Goal: Find specific page/section: Locate a particular part of the current website

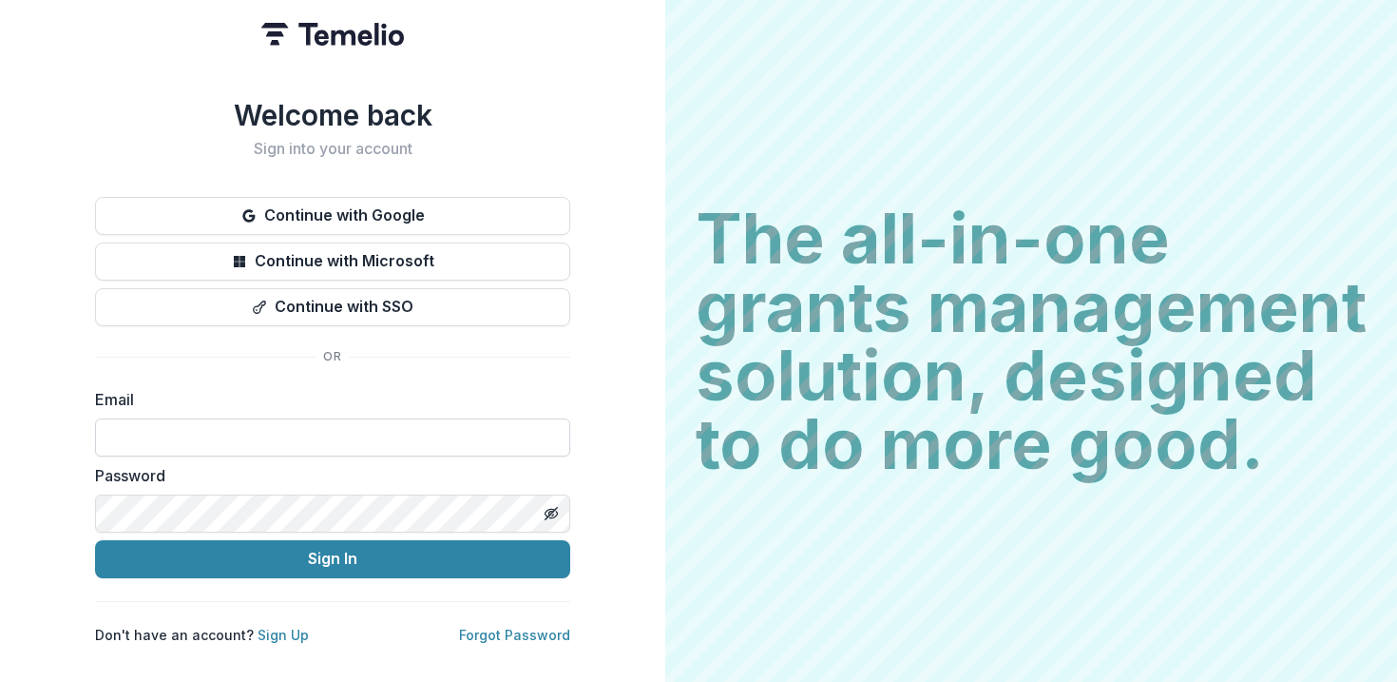
click at [384, 418] on input at bounding box center [332, 437] width 475 height 38
type input "**********"
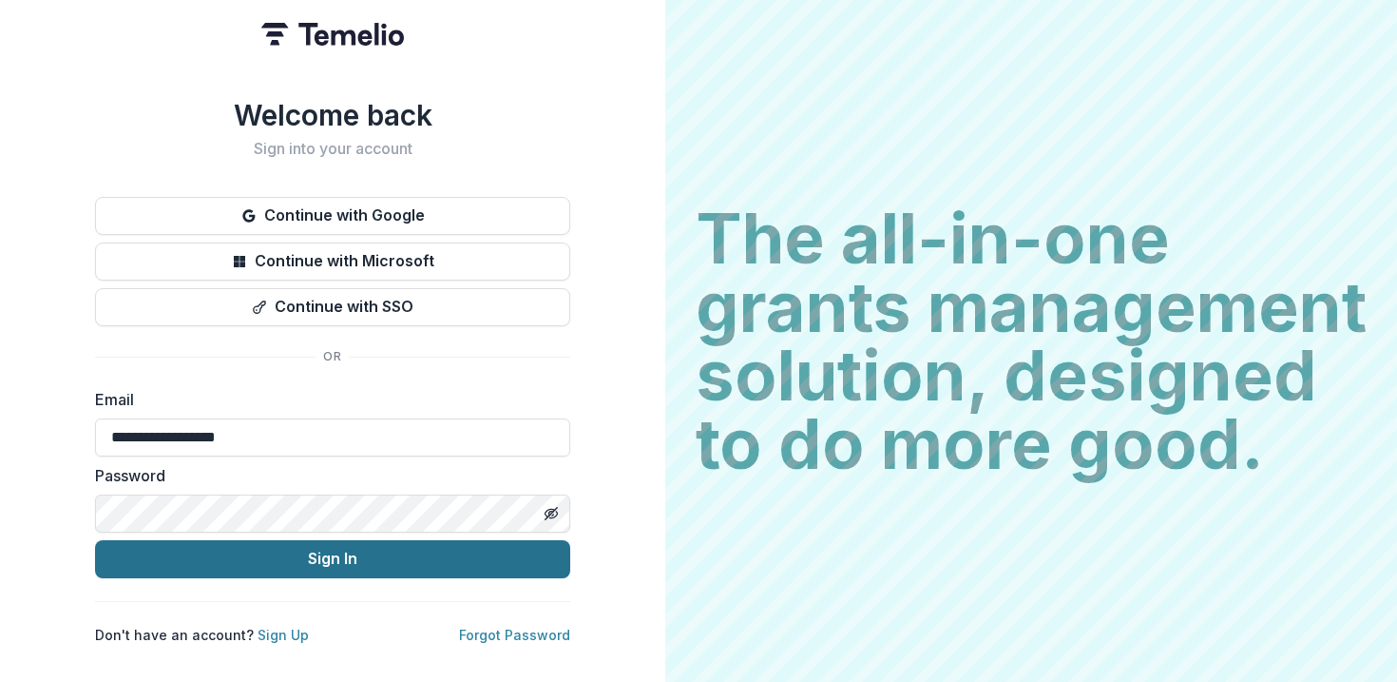
click at [363, 551] on button "Sign In" at bounding box center [332, 559] width 475 height 38
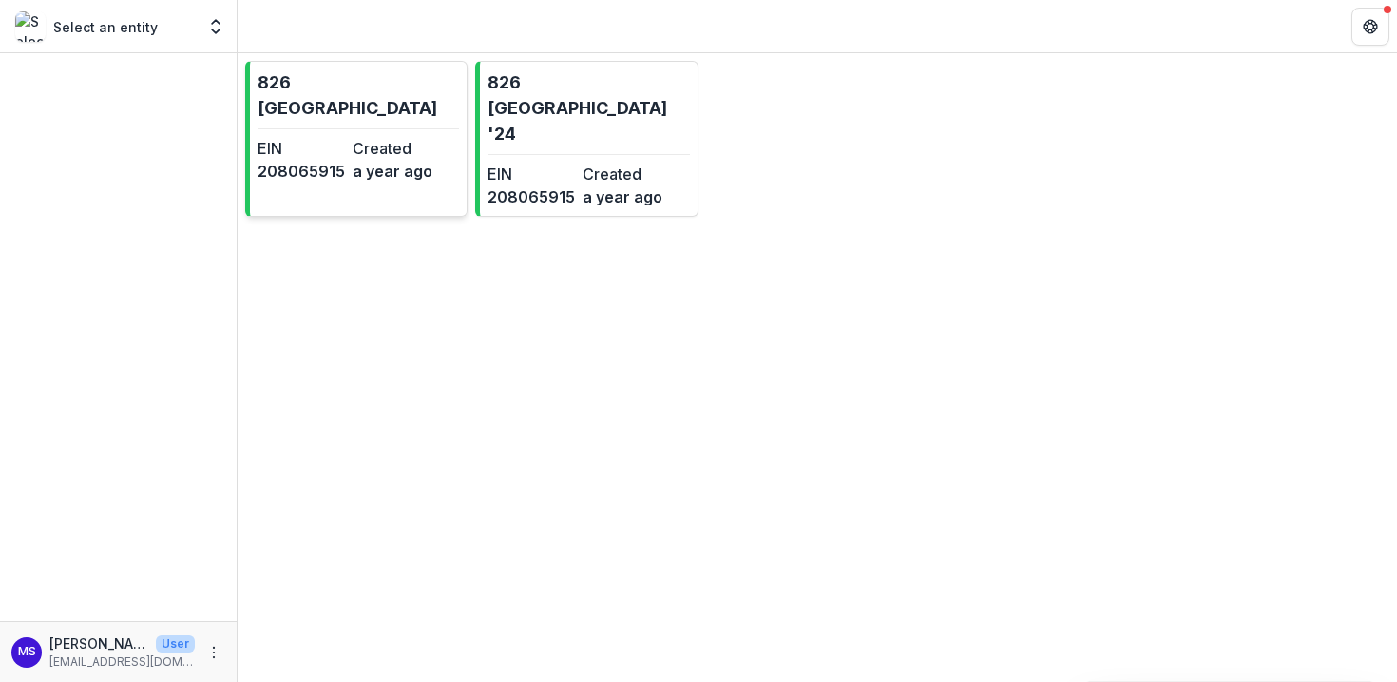
click at [333, 137] on dt "EIN" at bounding box center [301, 148] width 87 height 23
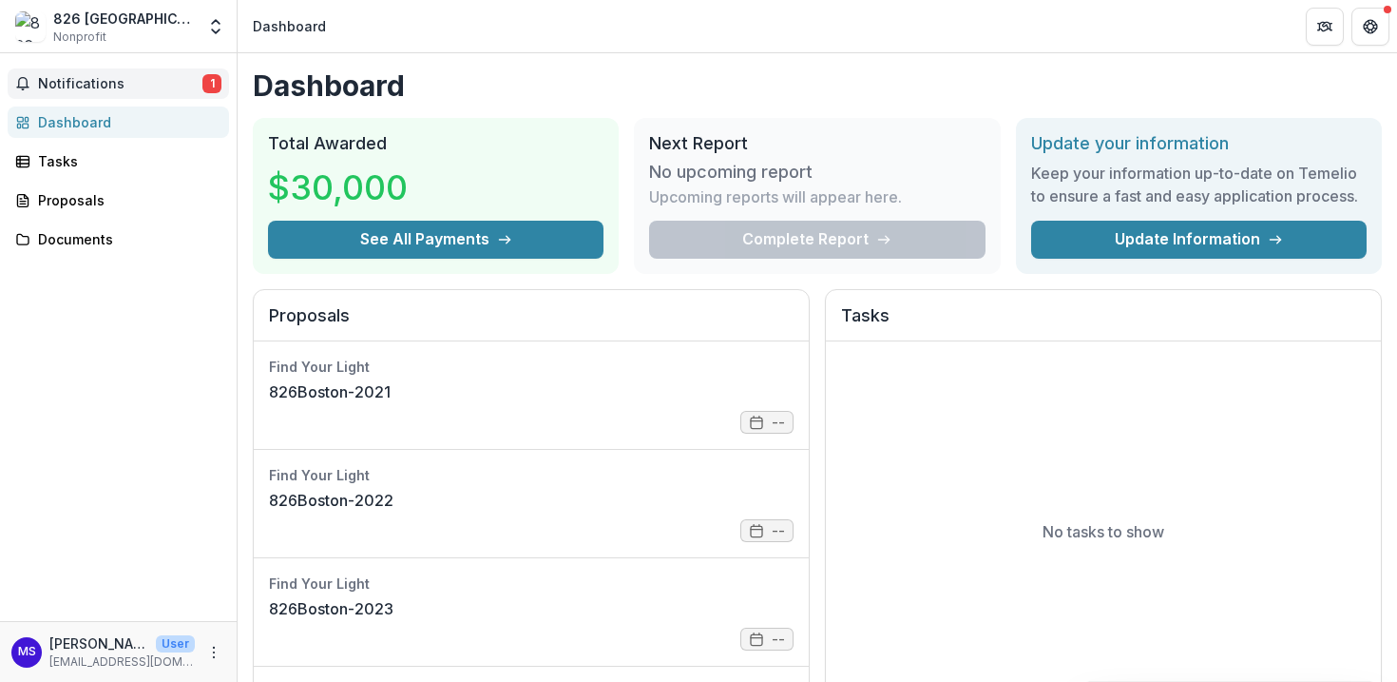
click at [112, 85] on span "Notifications" at bounding box center [120, 84] width 164 height 16
click at [117, 167] on div "Tasks" at bounding box center [126, 161] width 176 height 20
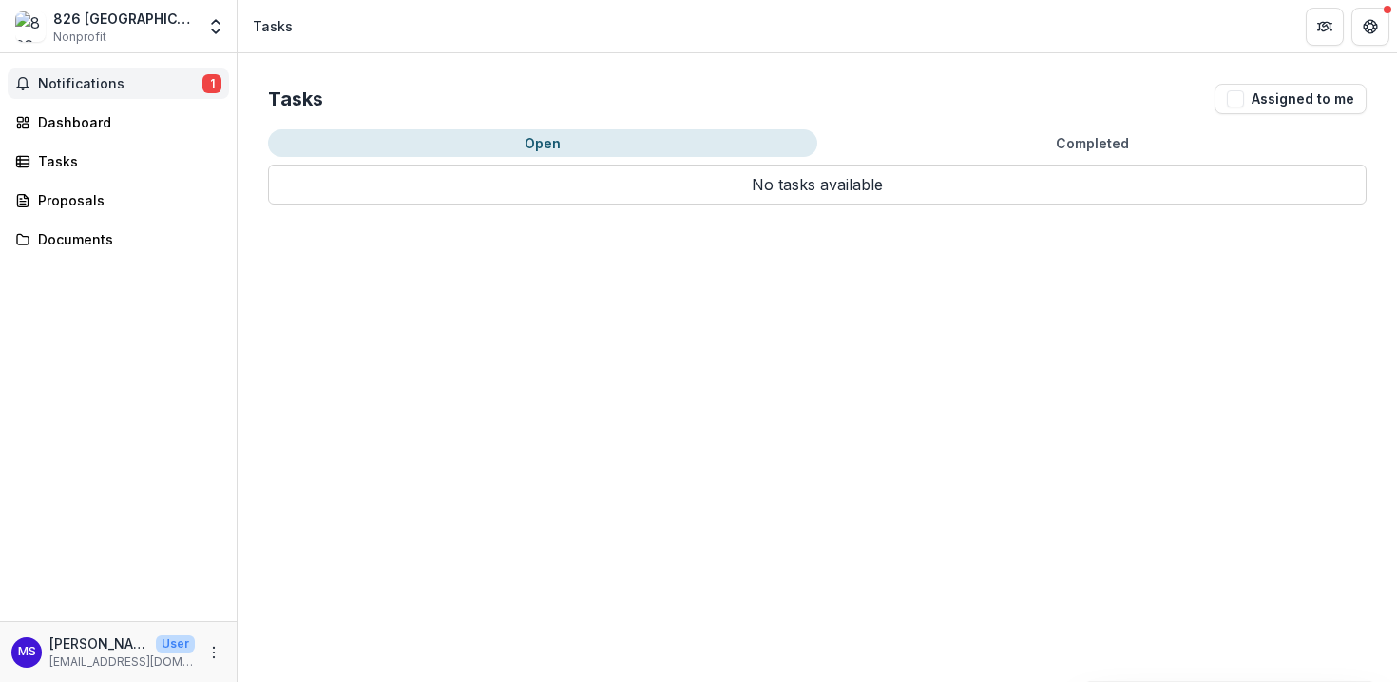
click at [157, 76] on span "Notifications" at bounding box center [120, 84] width 164 height 16
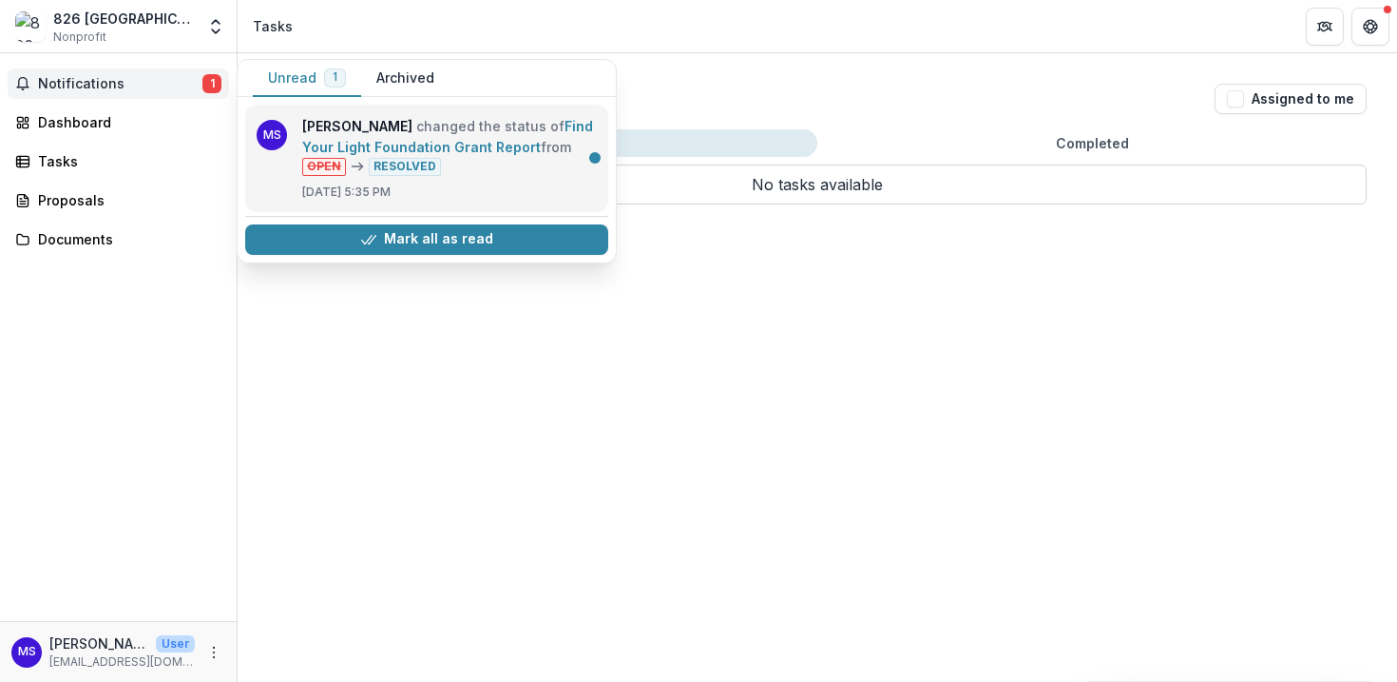
click at [411, 125] on link "Find Your Light Foundation Grant Report" at bounding box center [447, 136] width 291 height 37
